Goal: Entertainment & Leisure: Consume media (video, audio)

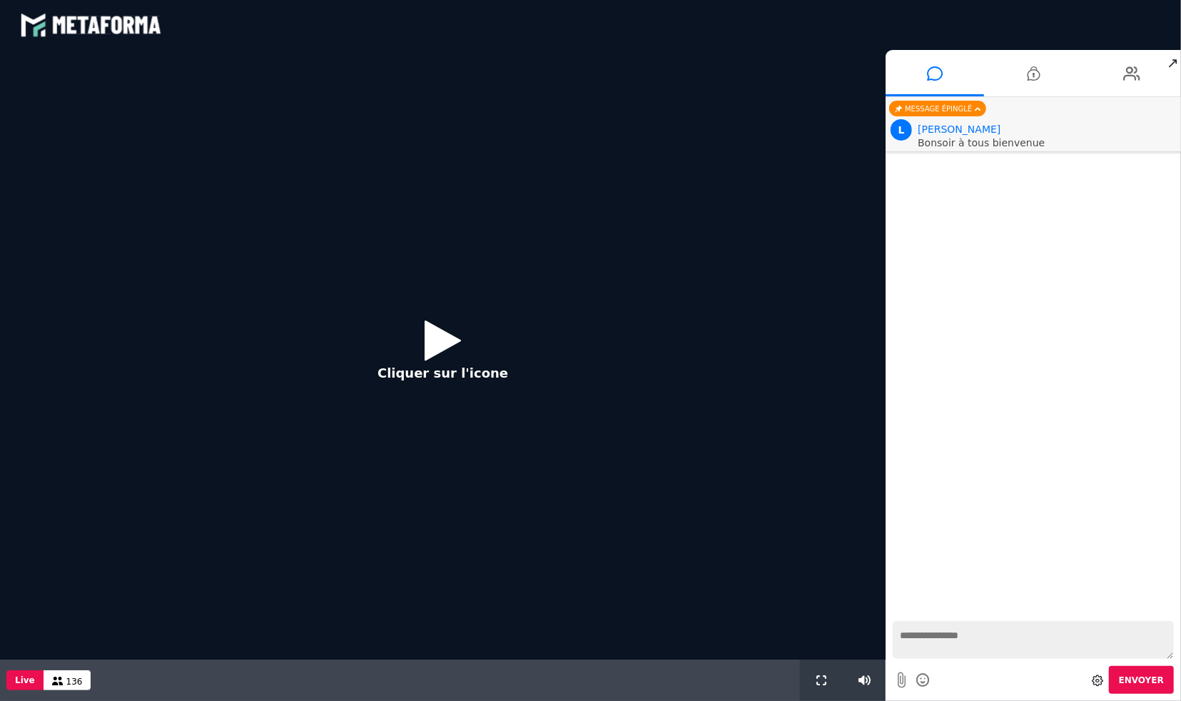
click at [1005, 650] on textarea at bounding box center [1033, 640] width 281 height 38
type textarea "*******"
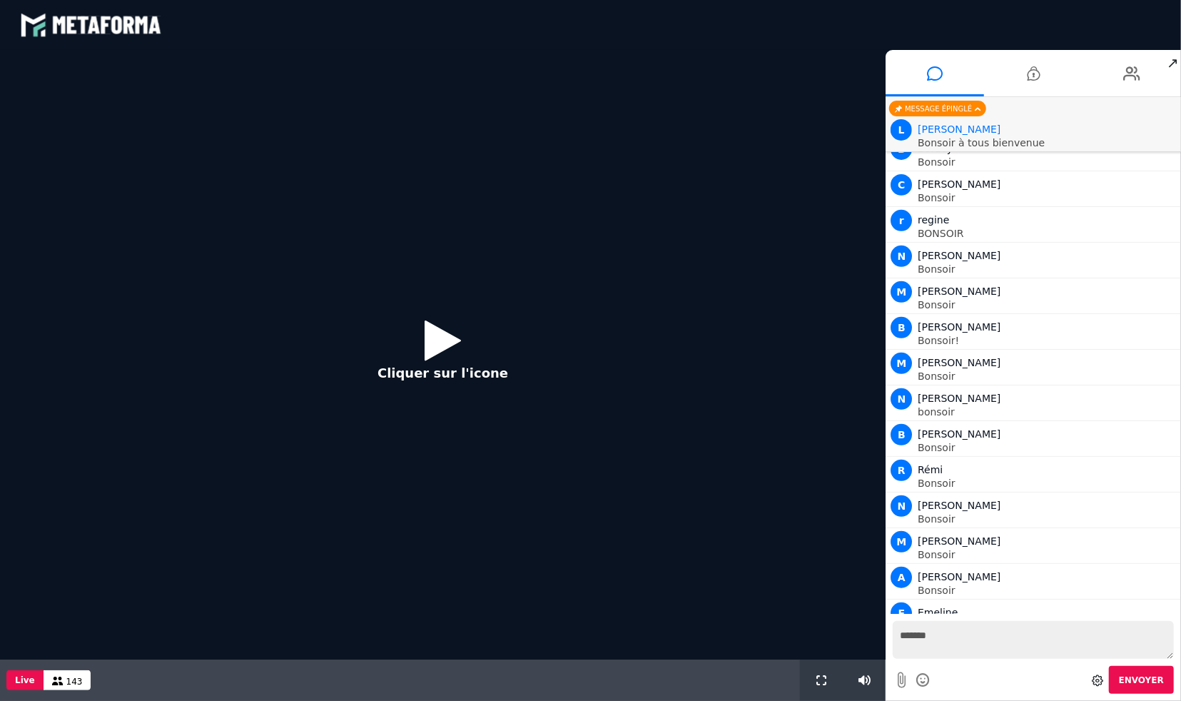
click at [444, 348] on icon at bounding box center [443, 340] width 36 height 46
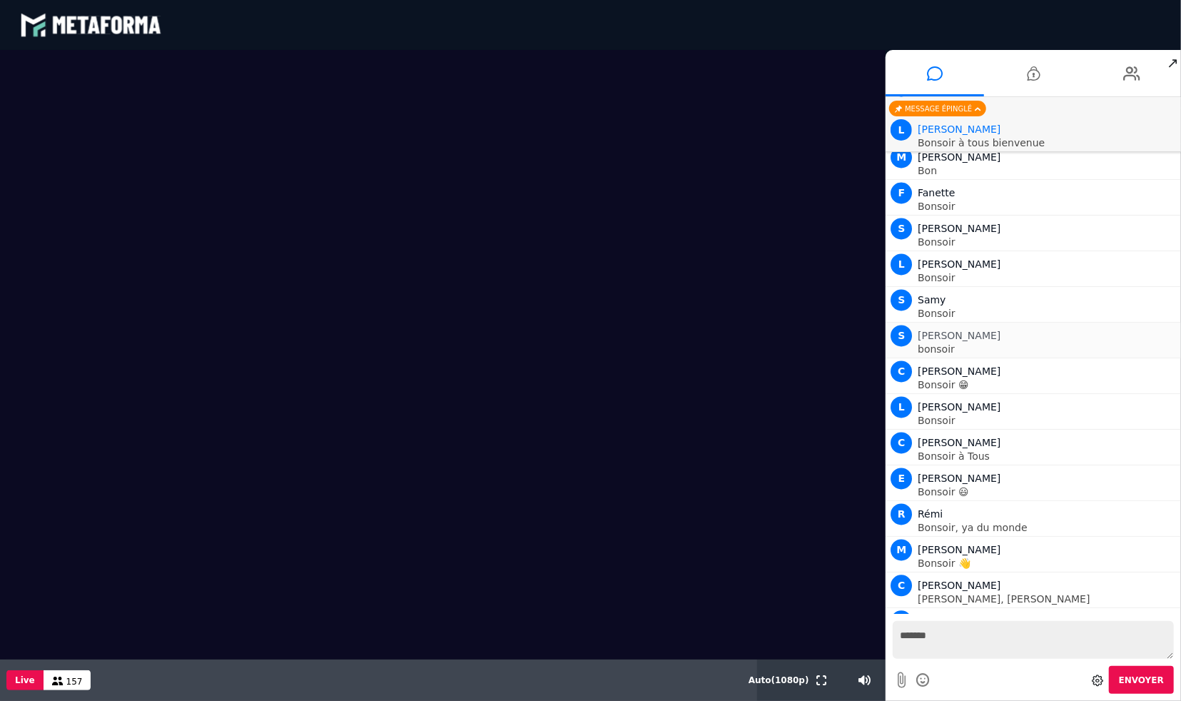
scroll to position [1772, 0]
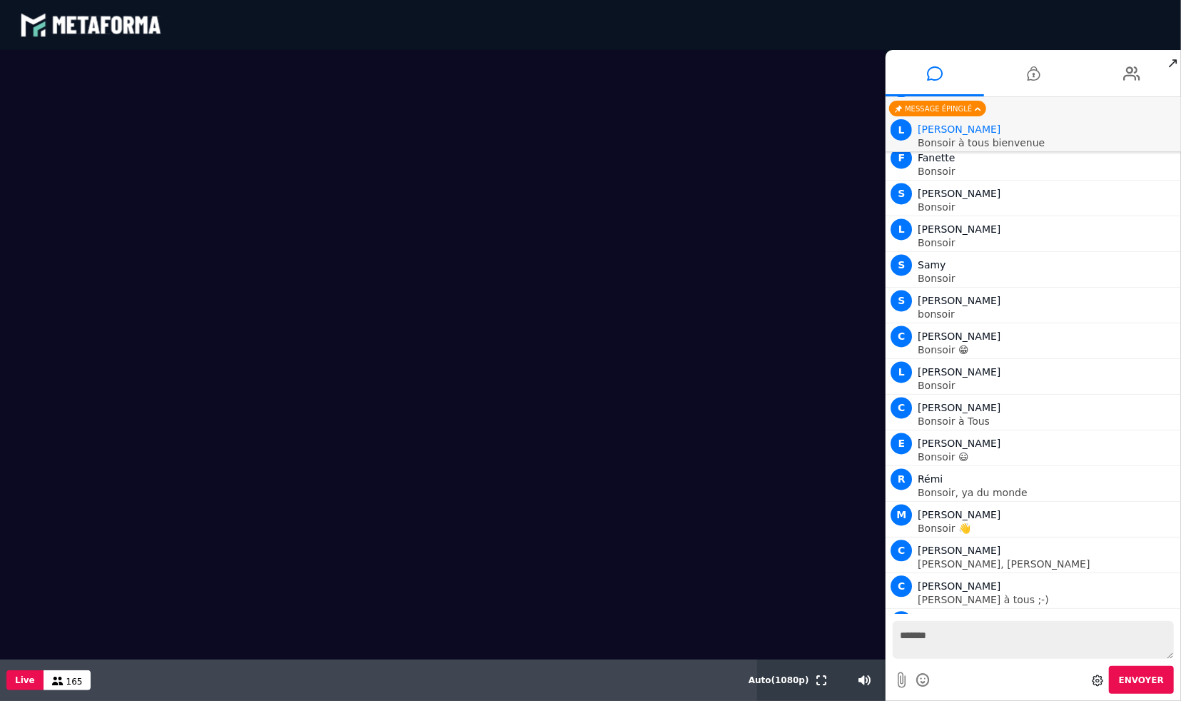
click at [838, 659] on video at bounding box center [442, 354] width 885 height 609
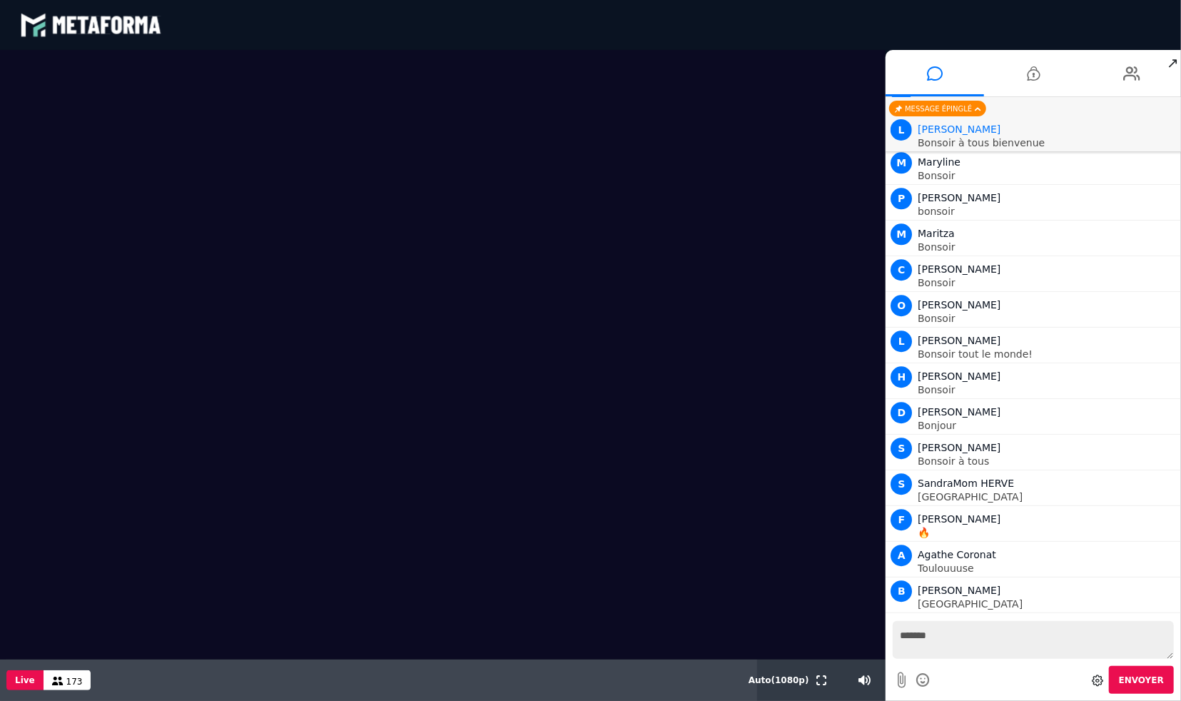
scroll to position [2480, 0]
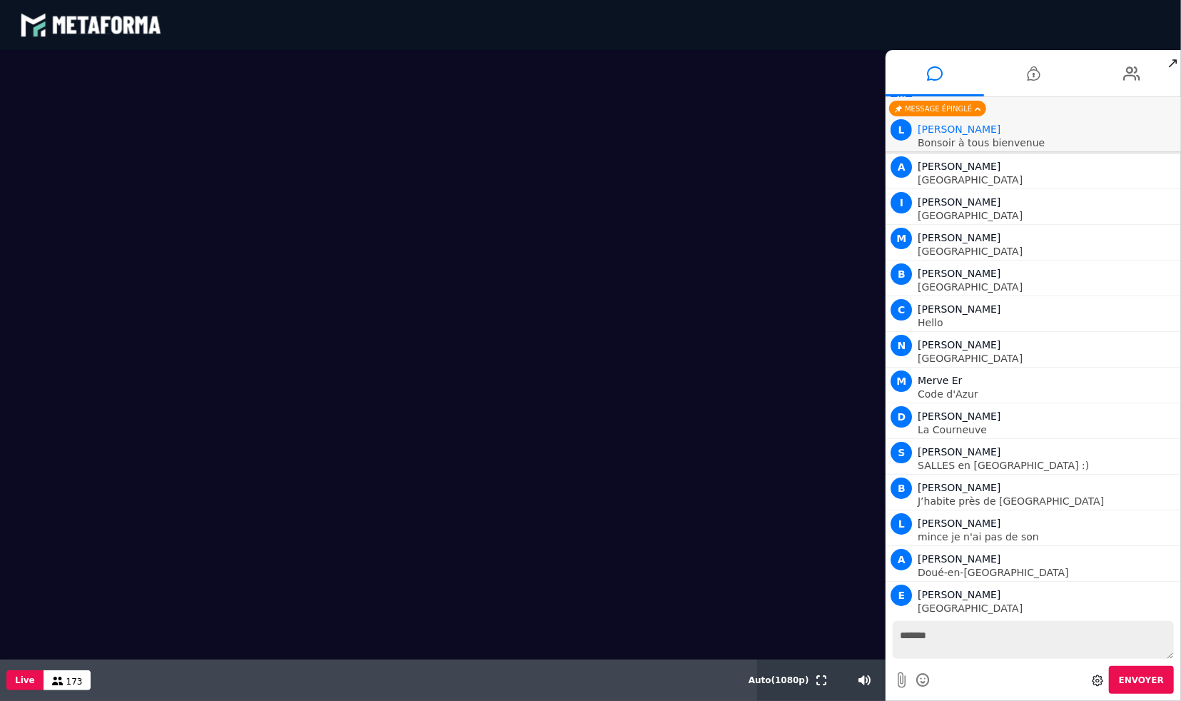
click at [950, 656] on textarea "*******" at bounding box center [1033, 640] width 281 height 38
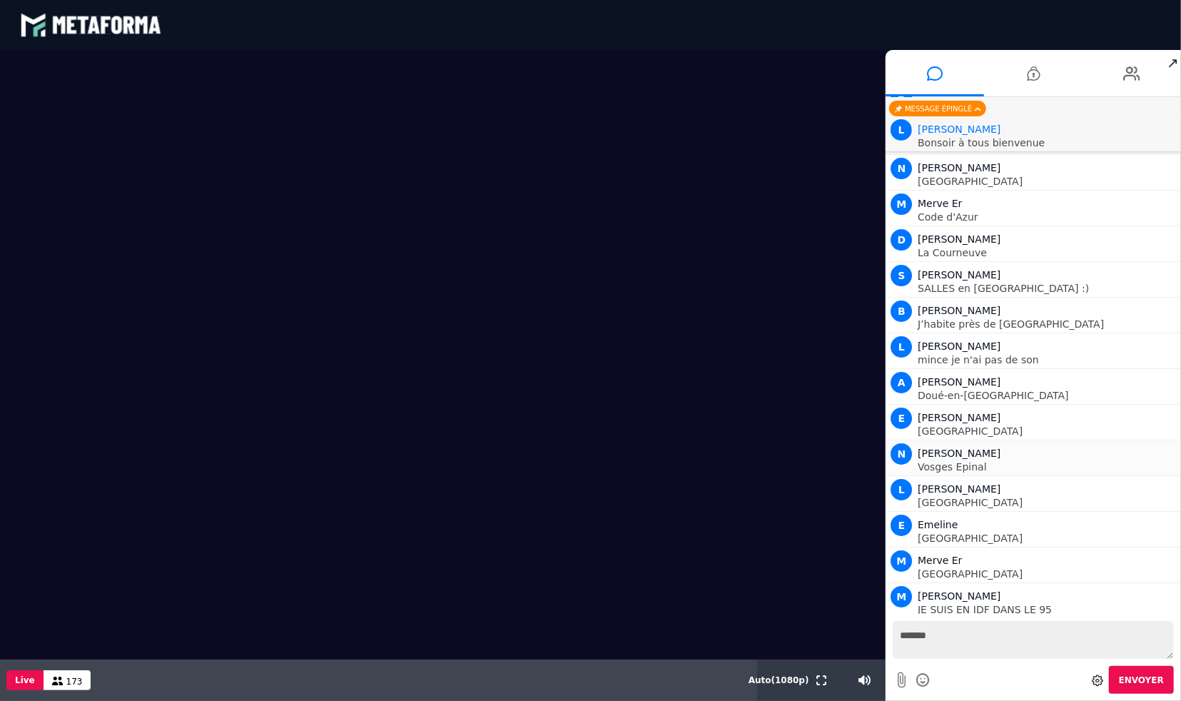
type textarea "********"
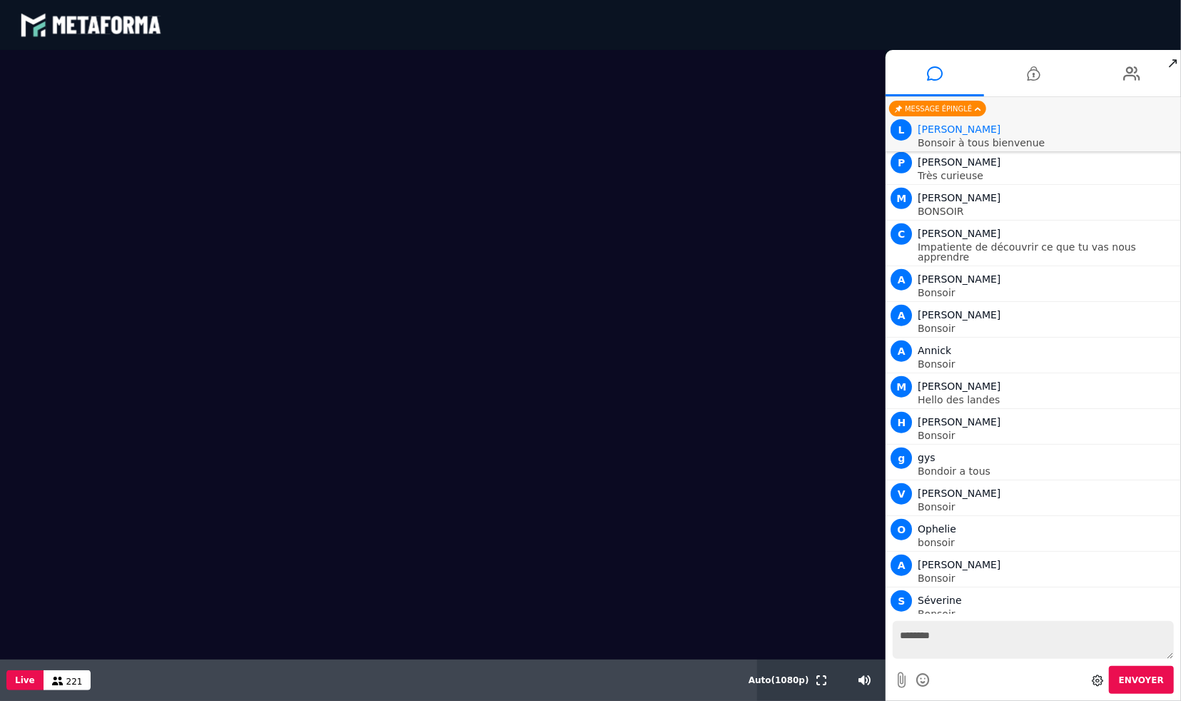
scroll to position [7780, 0]
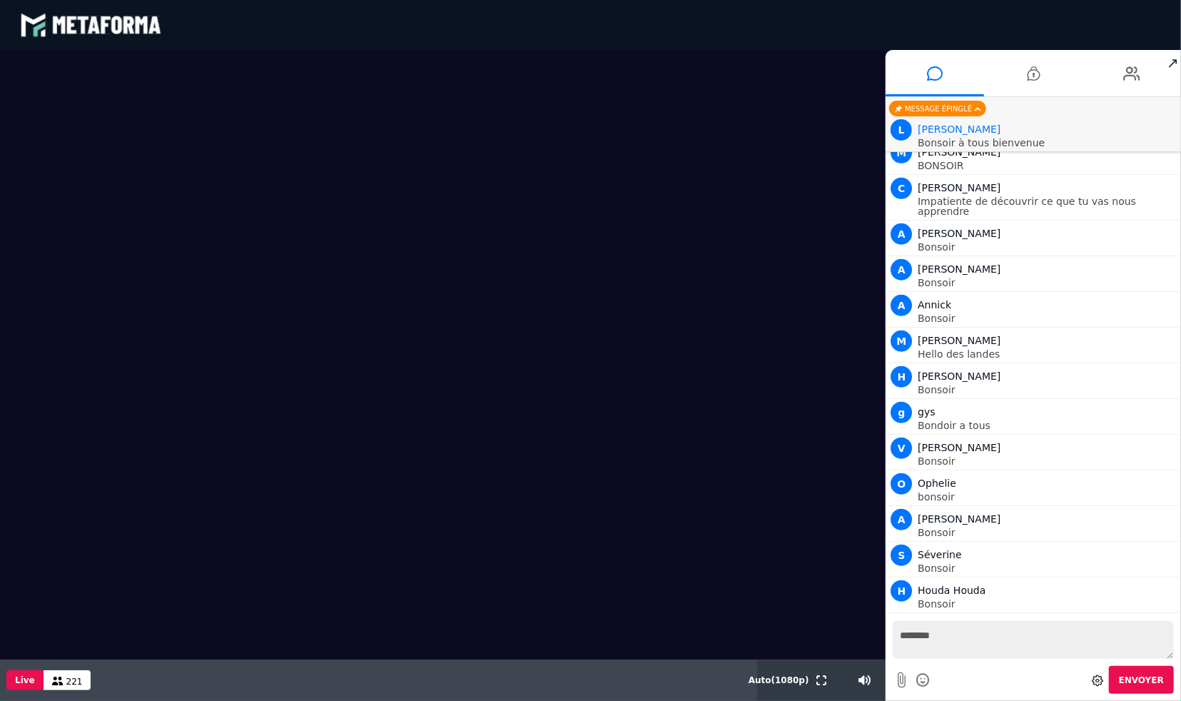
drag, startPoint x: 803, startPoint y: 499, endPoint x: 803, endPoint y: 518, distance: 19.3
click at [743, 576] on video at bounding box center [442, 354] width 885 height 609
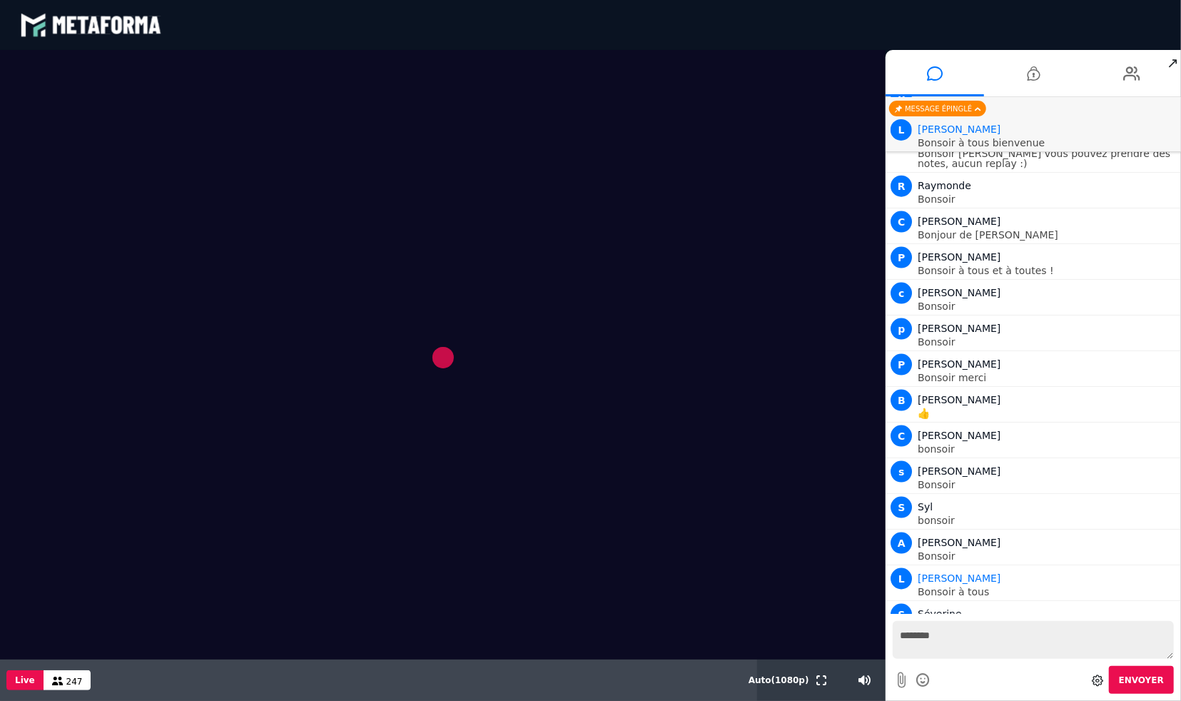
scroll to position [8347, 0]
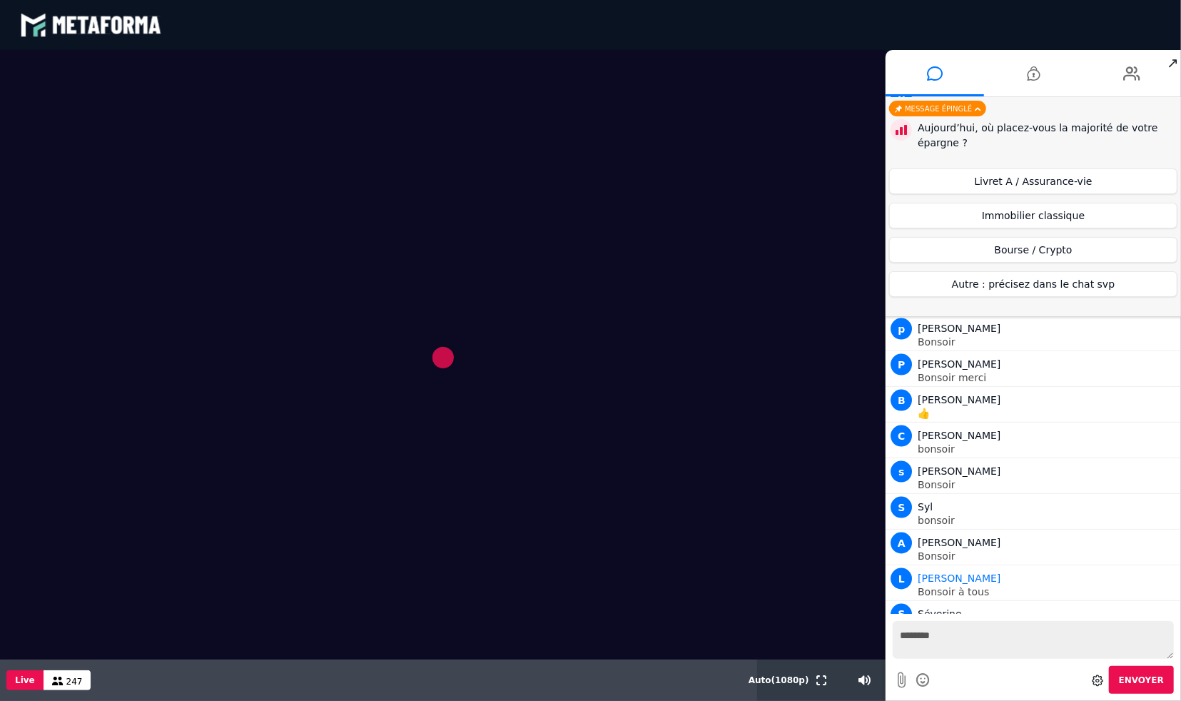
click at [405, 77] on video at bounding box center [442, 354] width 885 height 609
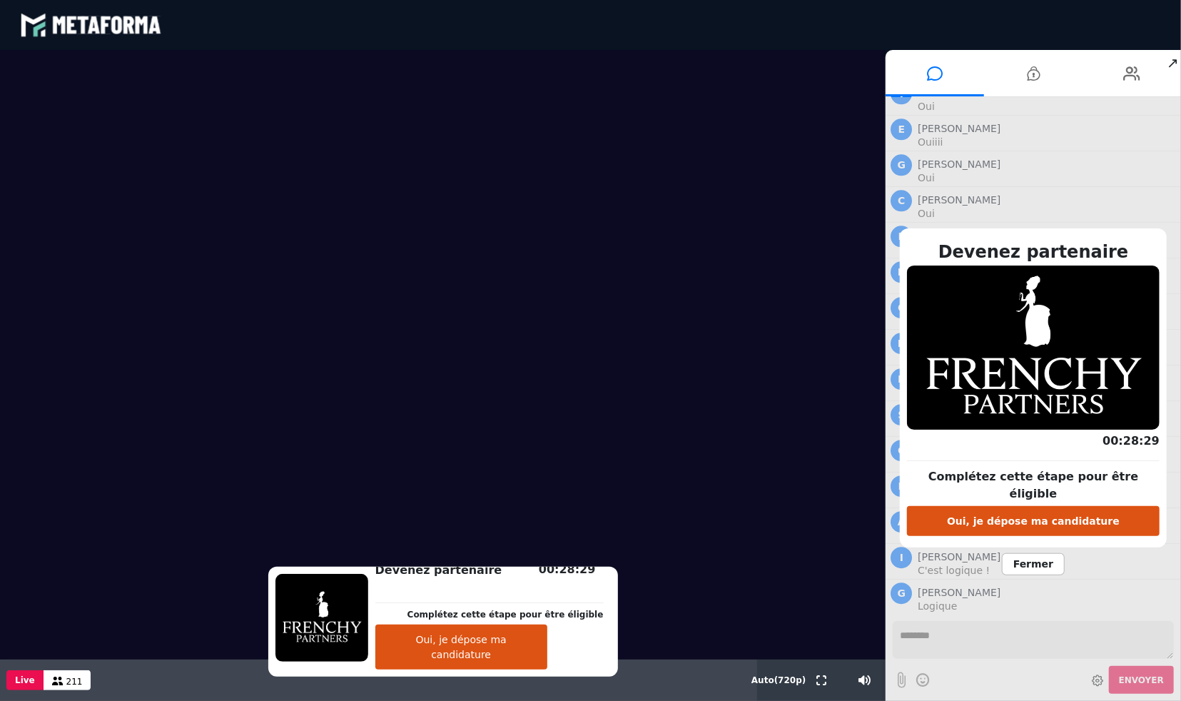
scroll to position [16608, 0]
click at [547, 669] on button "Oui, je dépose ma candidature" at bounding box center [461, 646] width 172 height 45
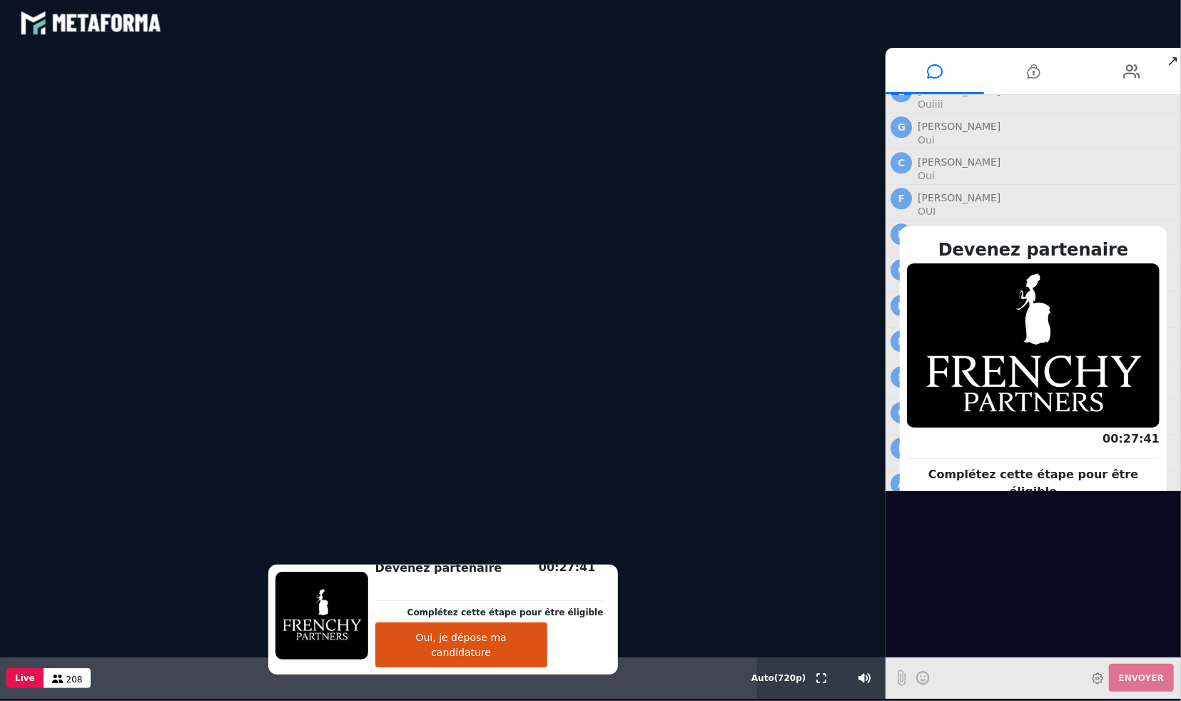
scroll to position [3, 0]
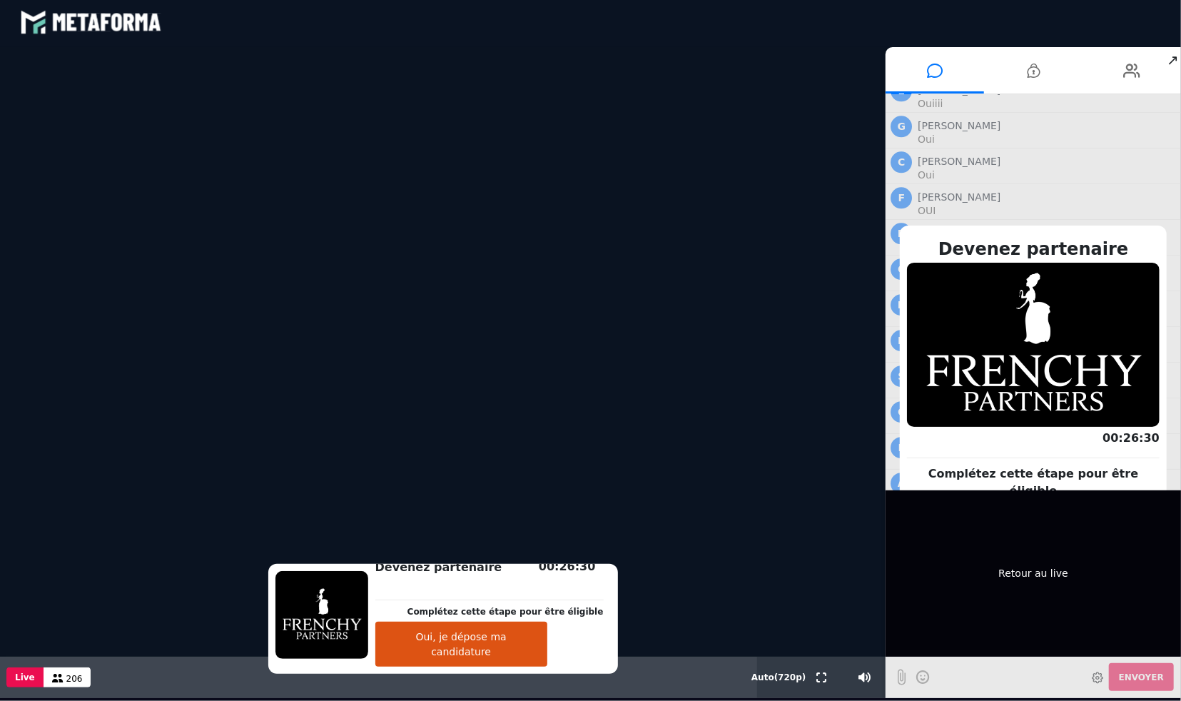
click at [1089, 574] on div "Retour au live" at bounding box center [1032, 573] width 295 height 166
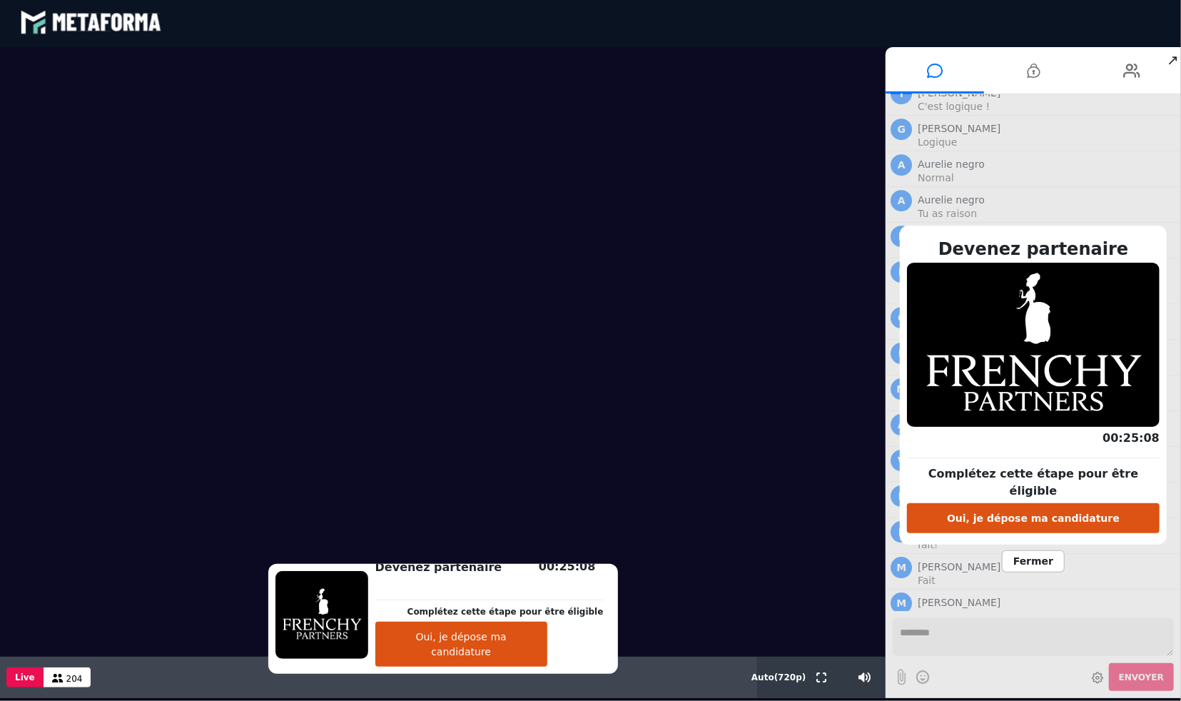
scroll to position [17069, 0]
click at [547, 666] on button "Oui, je dépose ma candidature" at bounding box center [461, 643] width 172 height 45
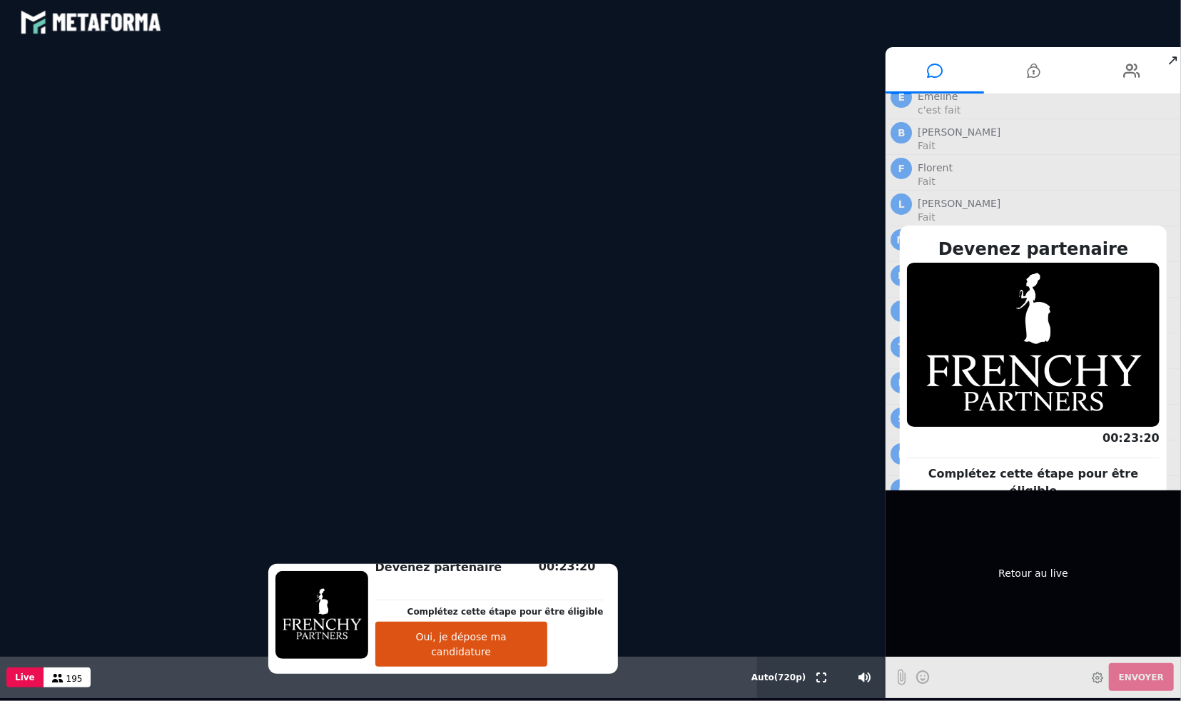
scroll to position [17610, 0]
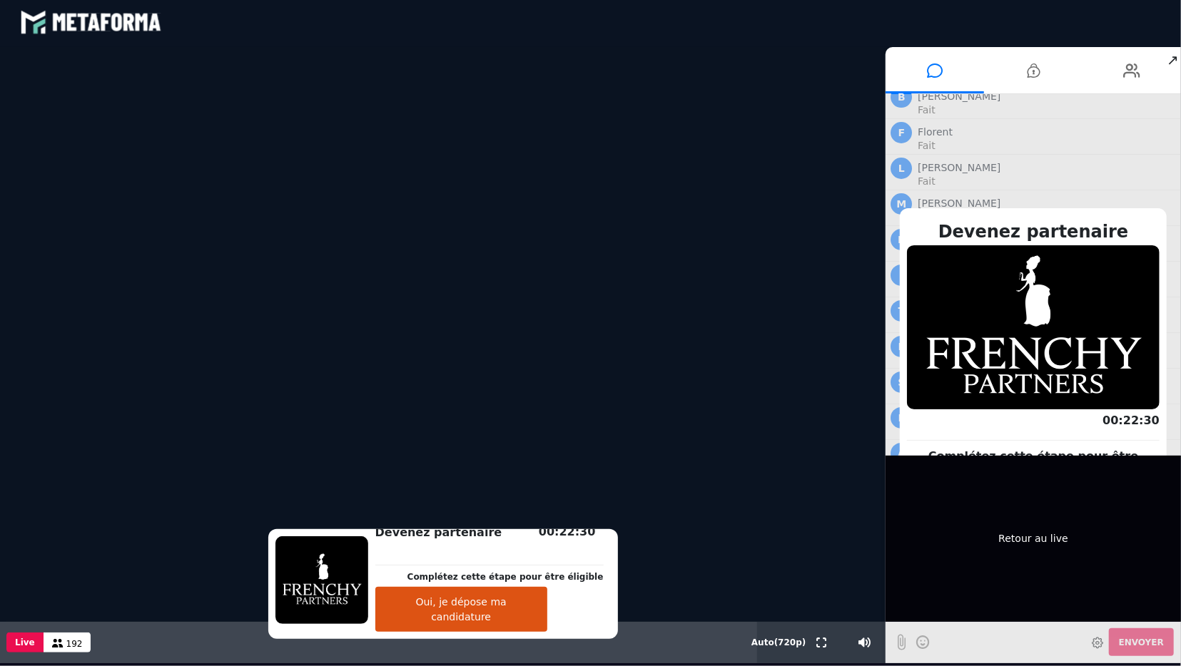
click at [993, 552] on div "Retour au live" at bounding box center [1032, 539] width 295 height 166
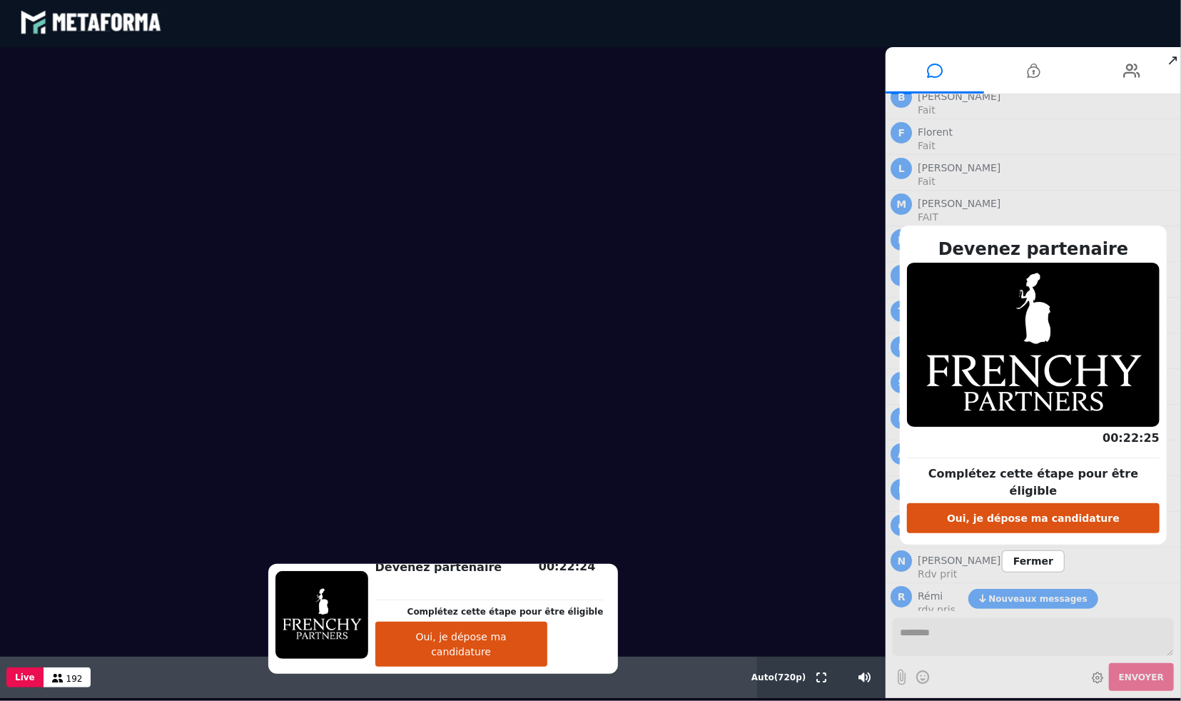
click at [1039, 563] on span "Fermer" at bounding box center [1033, 561] width 63 height 22
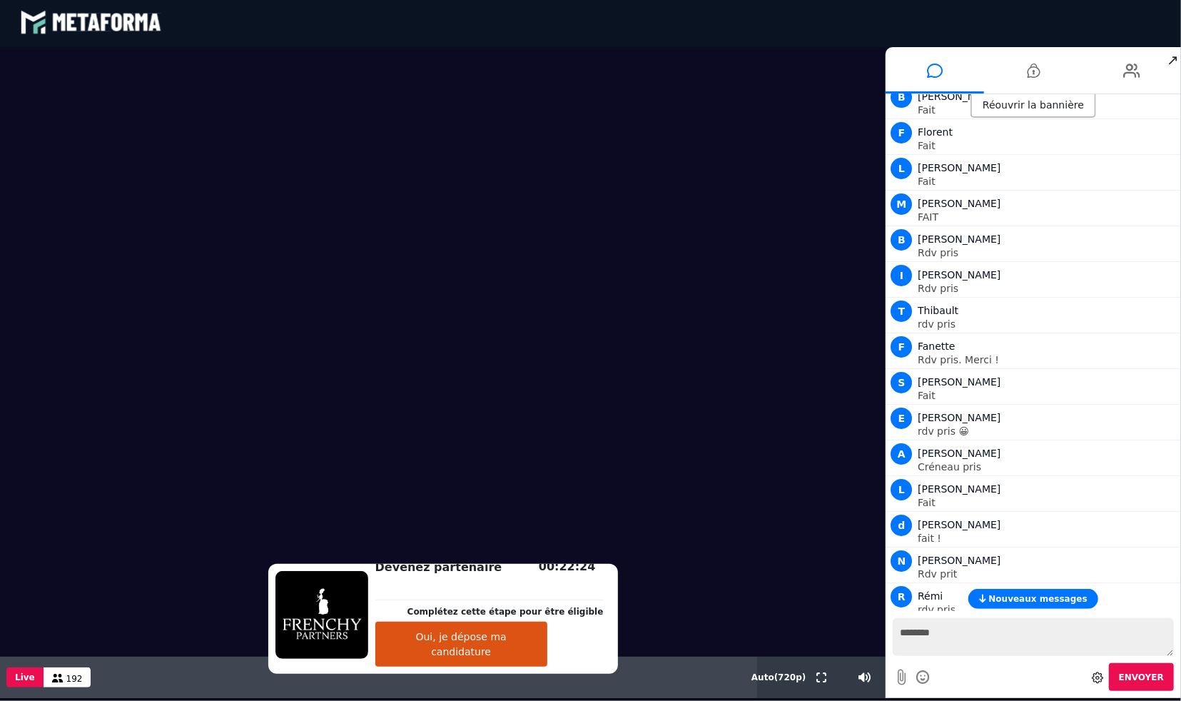
click at [945, 638] on textarea "********" at bounding box center [1033, 637] width 281 height 38
type textarea "********"
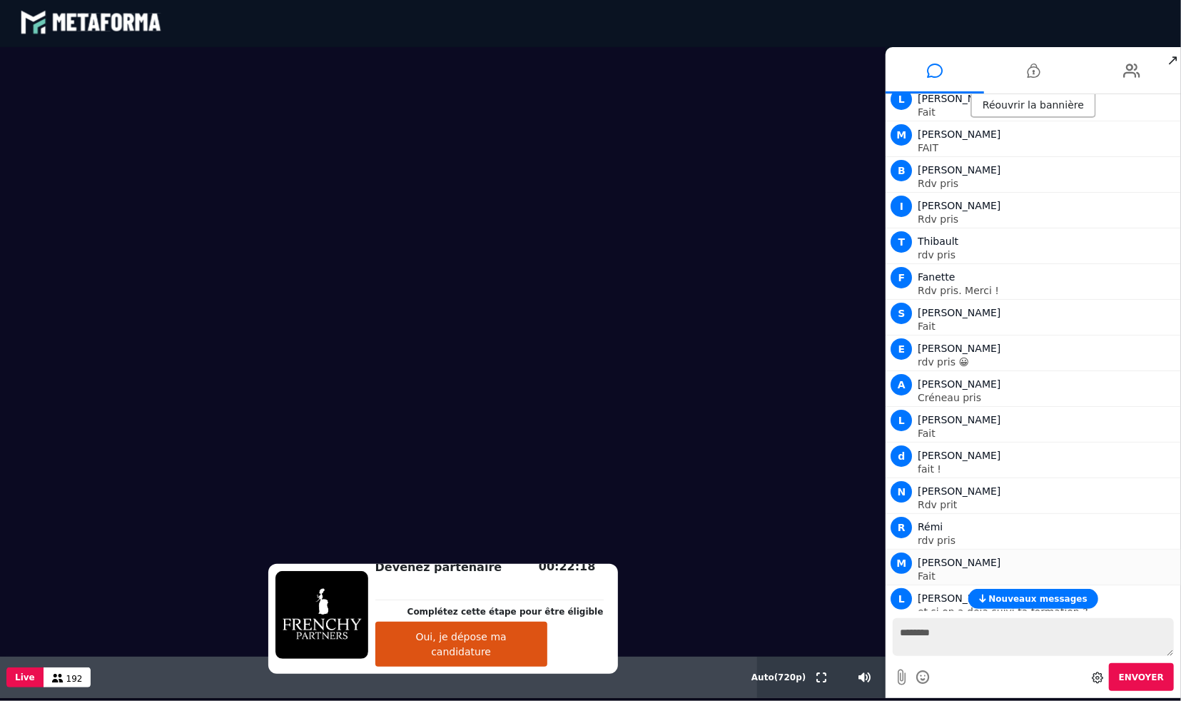
scroll to position [17823, 0]
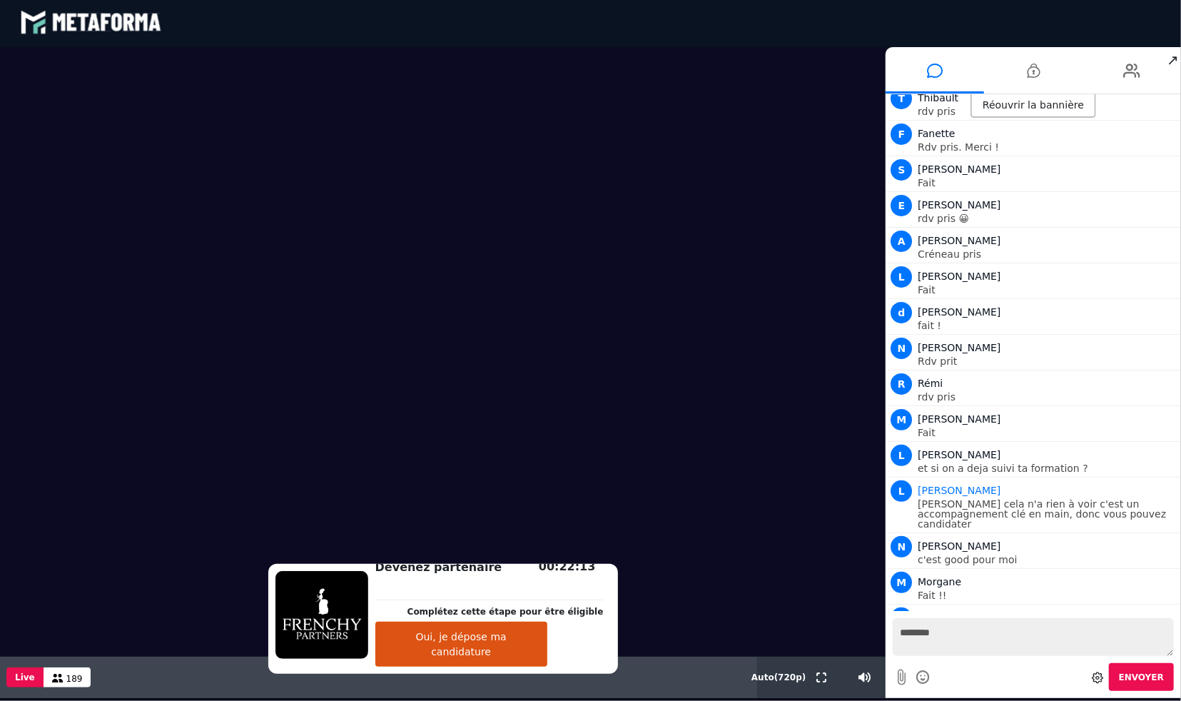
drag, startPoint x: 1023, startPoint y: 651, endPoint x: 850, endPoint y: 683, distance: 176.2
click at [893, 656] on textarea "********" at bounding box center [1033, 637] width 281 height 38
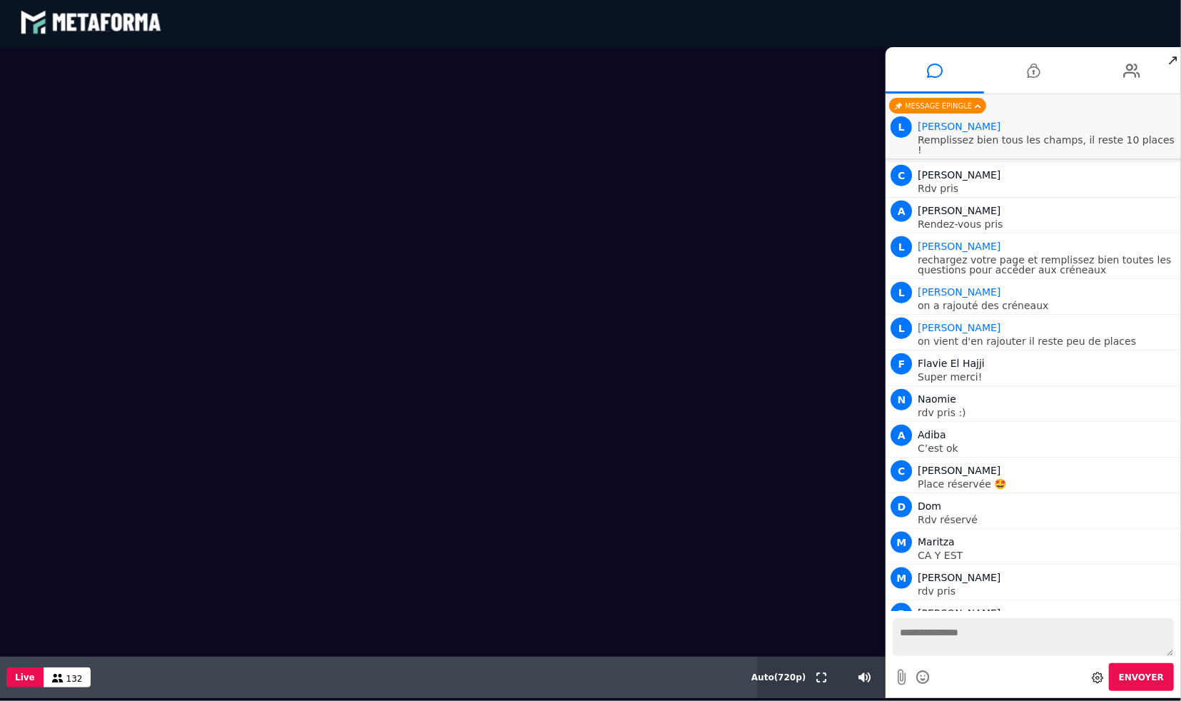
scroll to position [18728, 0]
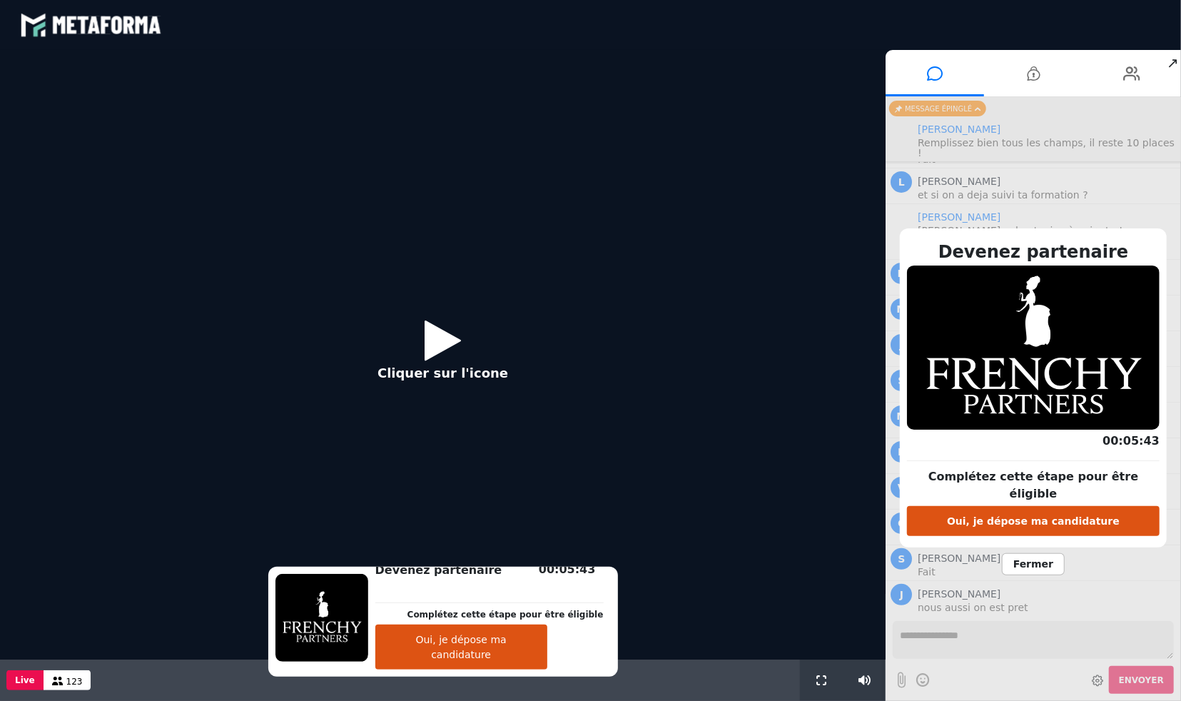
scroll to position [890, 0]
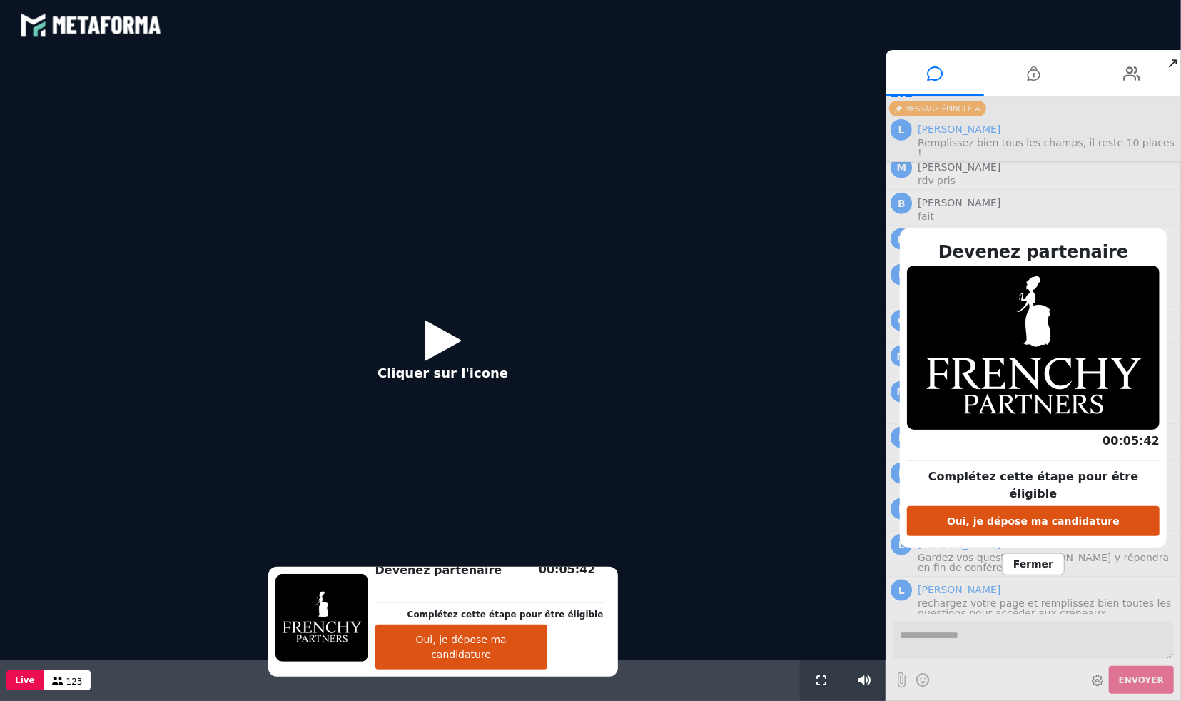
click at [442, 343] on icon at bounding box center [443, 340] width 36 height 46
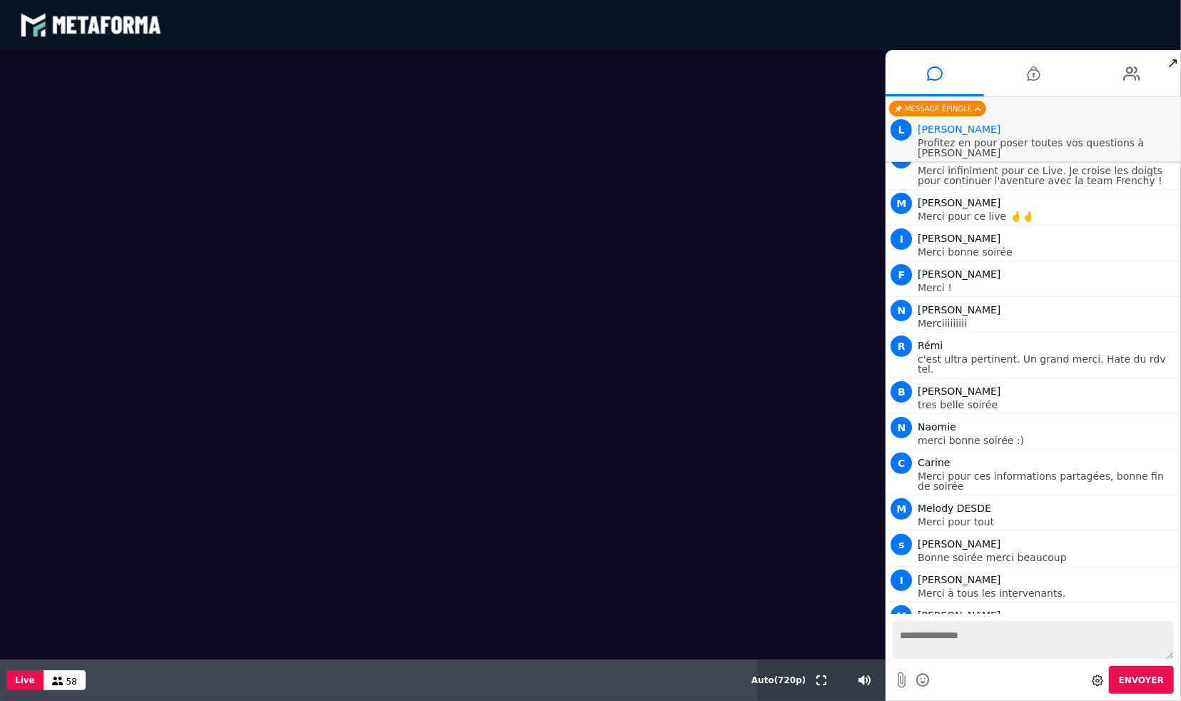
scroll to position [3641, 0]
